Goal: Find specific page/section: Find specific page/section

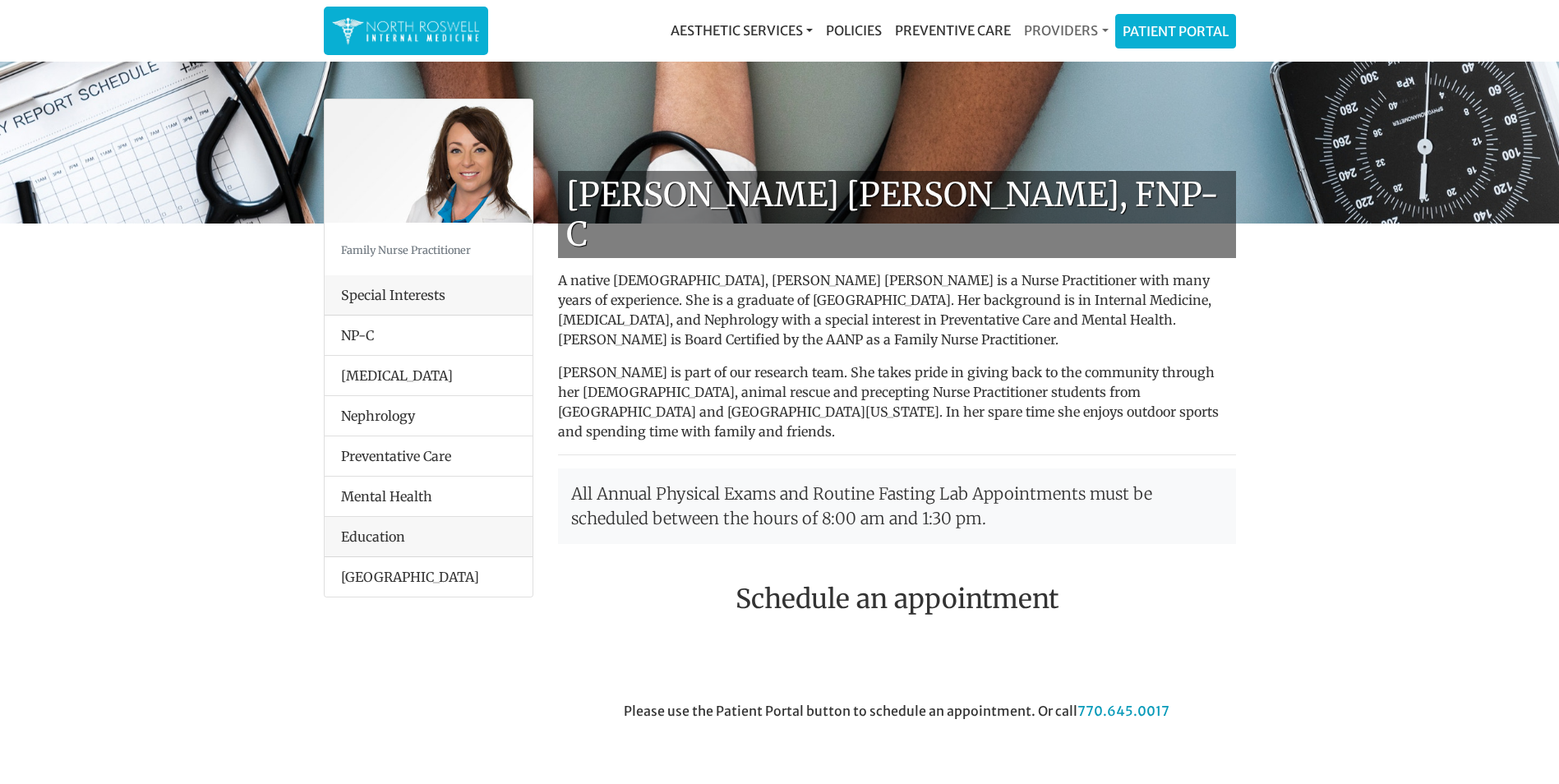
click at [1066, 34] on link "Providers" at bounding box center [1066, 30] width 97 height 33
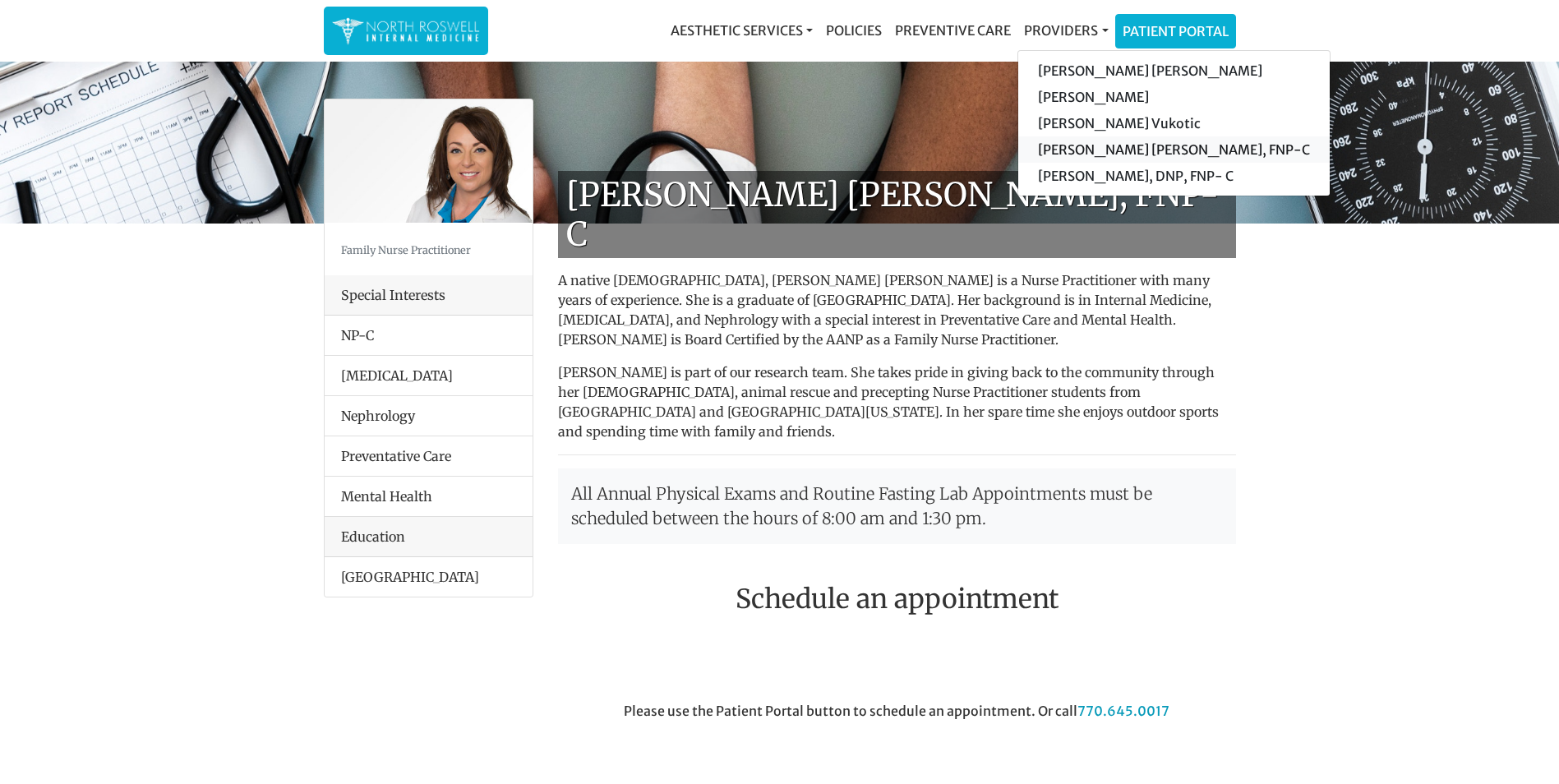
click at [1130, 147] on link "[PERSON_NAME] [PERSON_NAME], FNP-C" at bounding box center [1174, 149] width 312 height 26
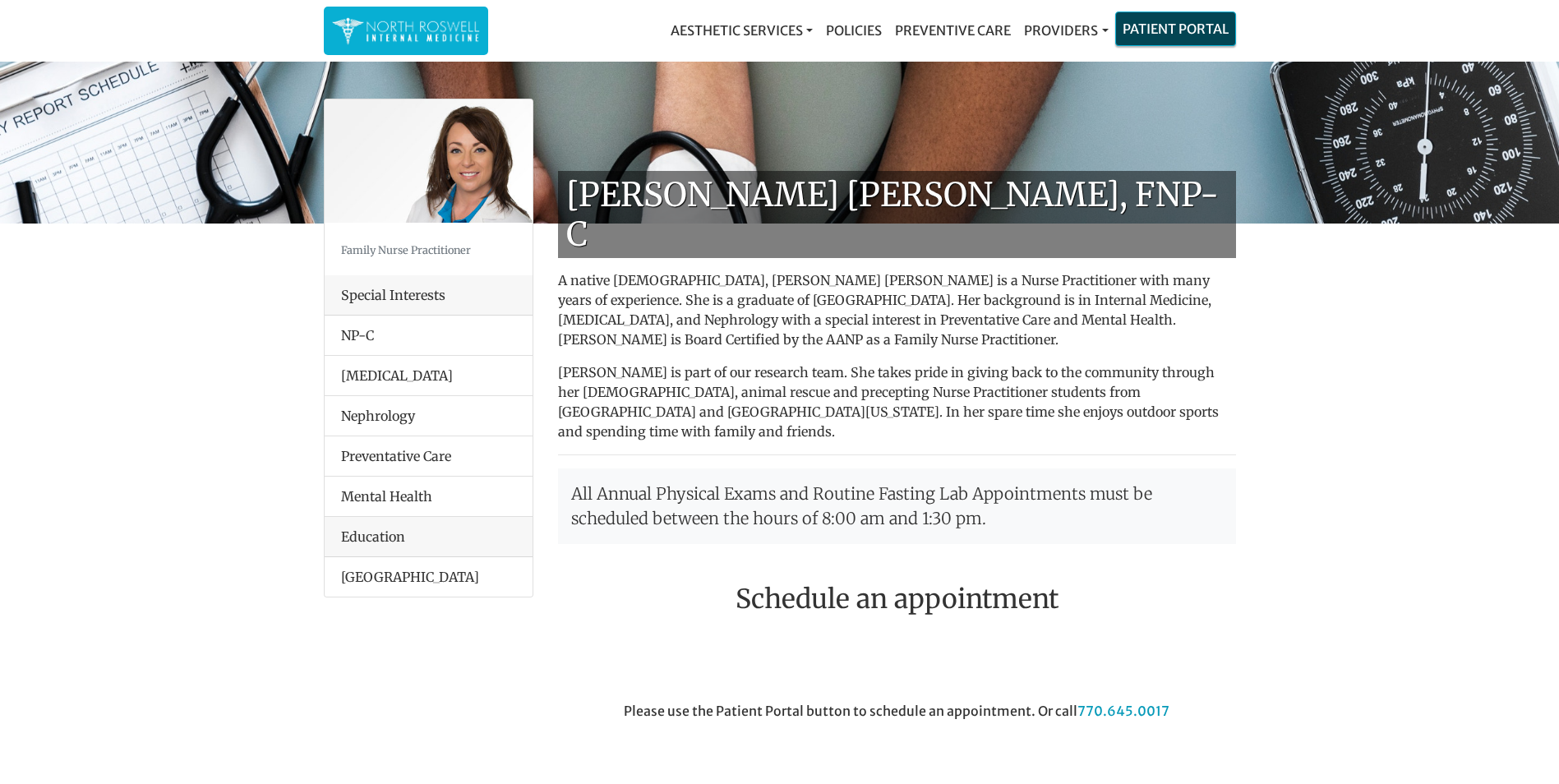
click at [1195, 37] on link "Patient Portal" at bounding box center [1176, 29] width 119 height 33
click at [1046, 30] on link "Providers" at bounding box center [1066, 30] width 97 height 33
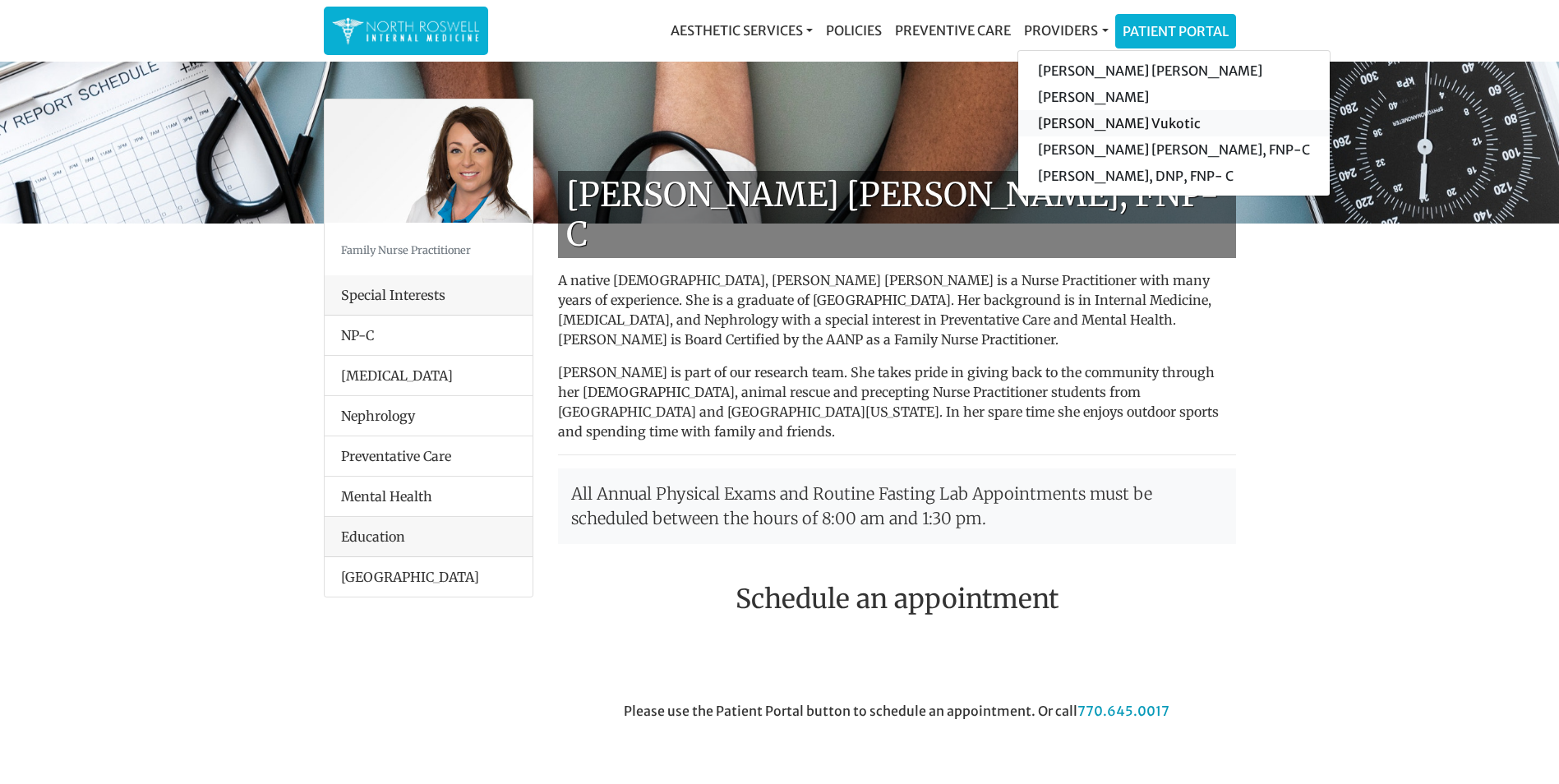
click at [1084, 118] on link "[PERSON_NAME] Vukotic" at bounding box center [1174, 123] width 312 height 26
